Goal: Navigation & Orientation: Find specific page/section

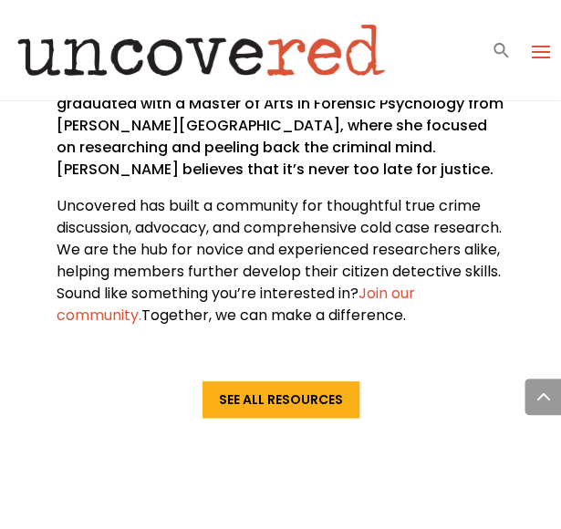
scroll to position [8650, 0]
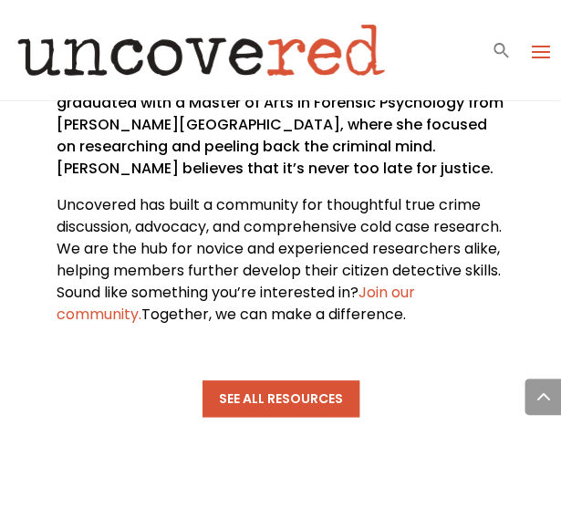
click at [270, 380] on link "See All Resources" at bounding box center [280, 398] width 157 height 36
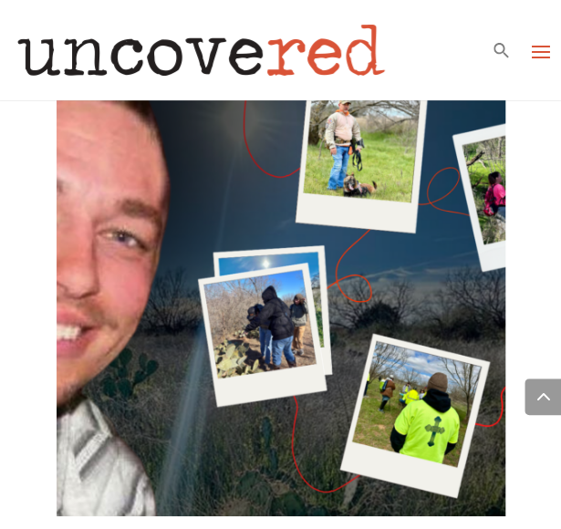
scroll to position [1296, 0]
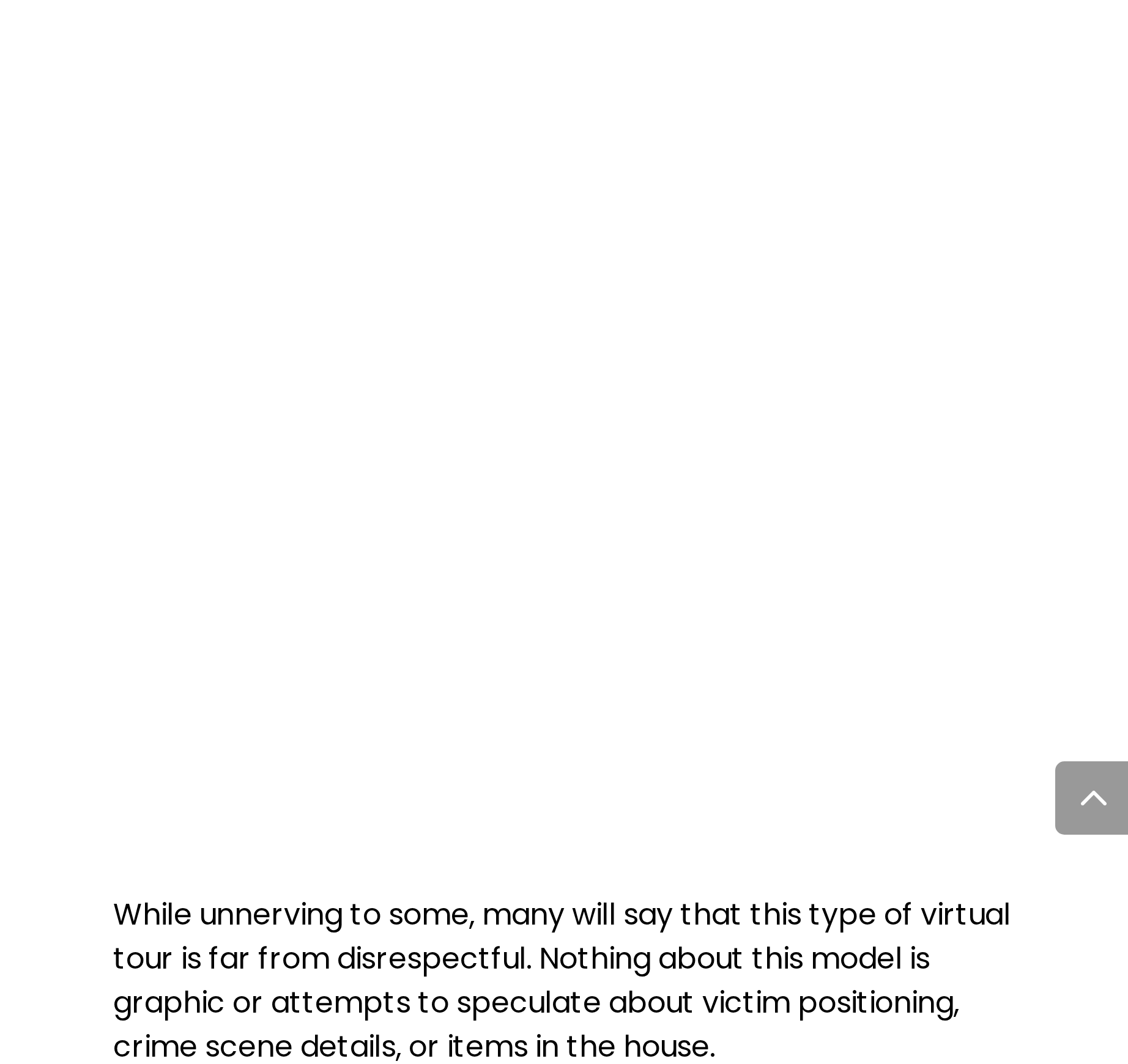
scroll to position [3723, 0]
